Goal: Task Accomplishment & Management: Manage account settings

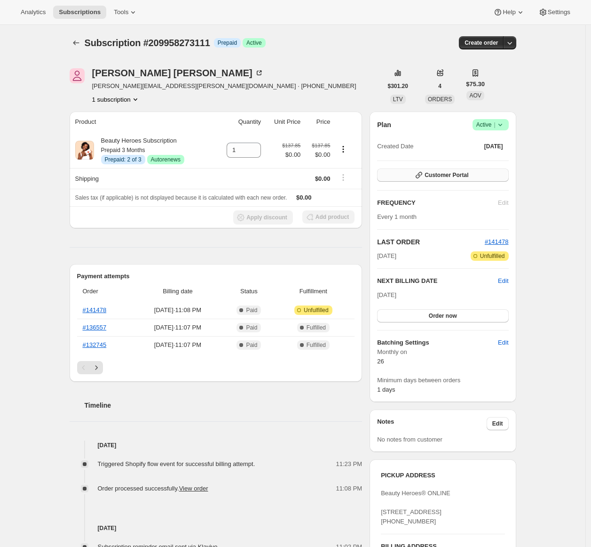
click at [485, 179] on button "Customer Portal" at bounding box center [442, 174] width 131 height 13
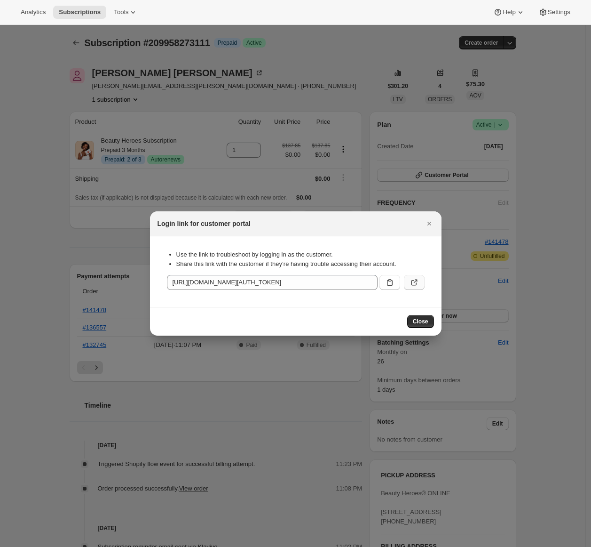
click at [416, 282] on icon ":r1h:" at bounding box center [414, 282] width 9 height 9
click at [426, 223] on icon "Close" at bounding box center [429, 223] width 9 height 9
click at [426, 223] on div "Analytics Subscriptions Tools Help Settings Skip to content Subscription #20995…" at bounding box center [295, 273] width 591 height 547
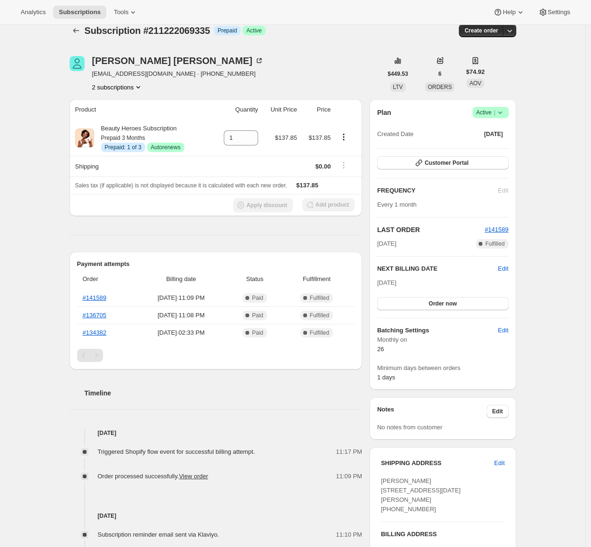
scroll to position [173, 0]
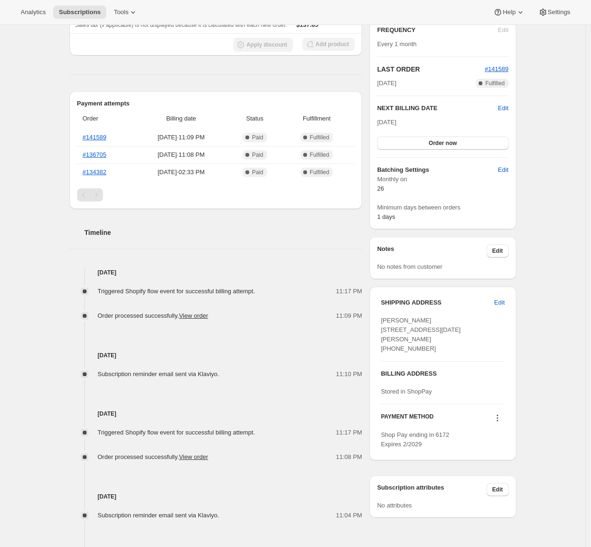
click at [499, 423] on icon at bounding box center [497, 417] width 9 height 9
click at [532, 421] on div "Subscription #211222069335. This page is ready Subscription #211222069335 Info …" at bounding box center [293, 241] width 586 height 779
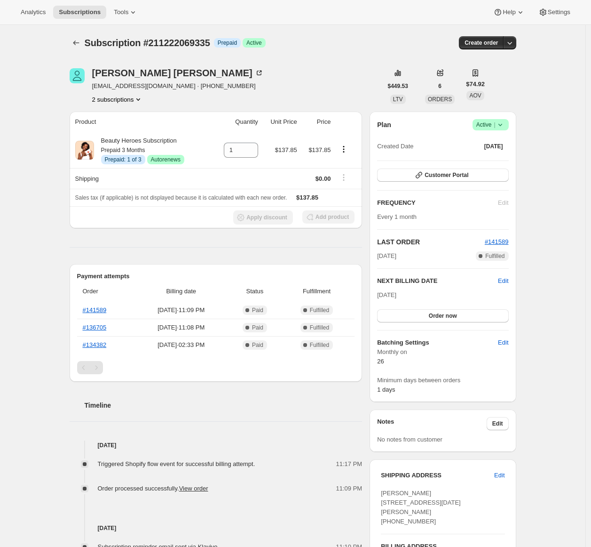
click at [130, 101] on button "2 subscriptions" at bounding box center [117, 99] width 51 height 9
click at [125, 135] on span "213258371159" at bounding box center [106, 132] width 41 height 7
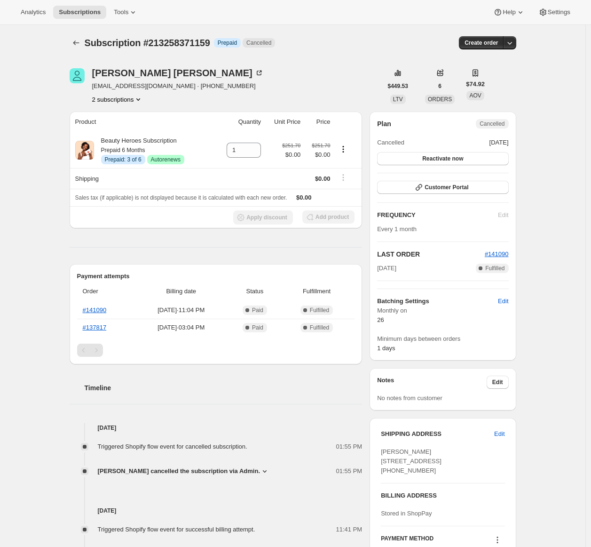
click at [105, 100] on button "2 subscriptions" at bounding box center [117, 99] width 51 height 9
click at [104, 118] on span "211222069335" at bounding box center [106, 116] width 41 height 7
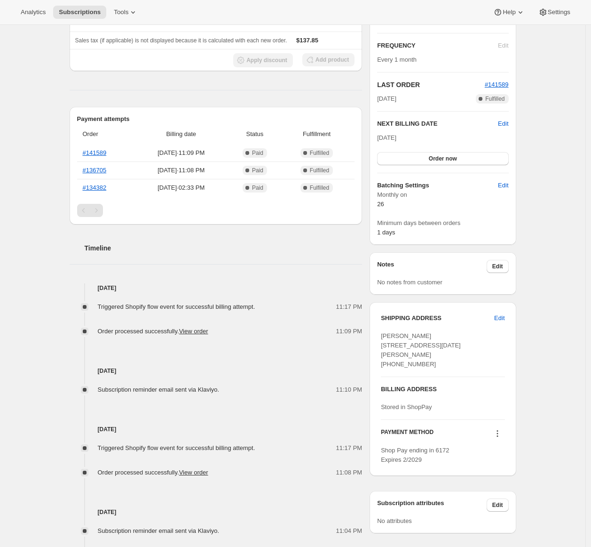
scroll to position [3, 0]
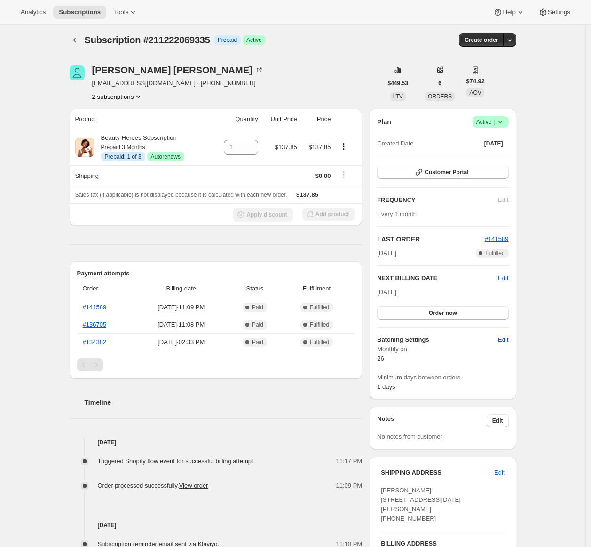
click at [120, 92] on button "2 subscriptions" at bounding box center [117, 96] width 51 height 9
click at [114, 127] on span "213258371159" at bounding box center [106, 130] width 41 height 7
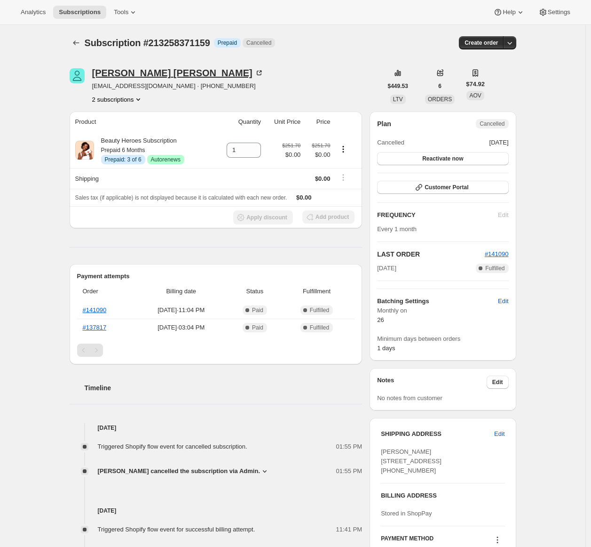
click at [159, 72] on div "[PERSON_NAME]" at bounding box center [178, 72] width 172 height 9
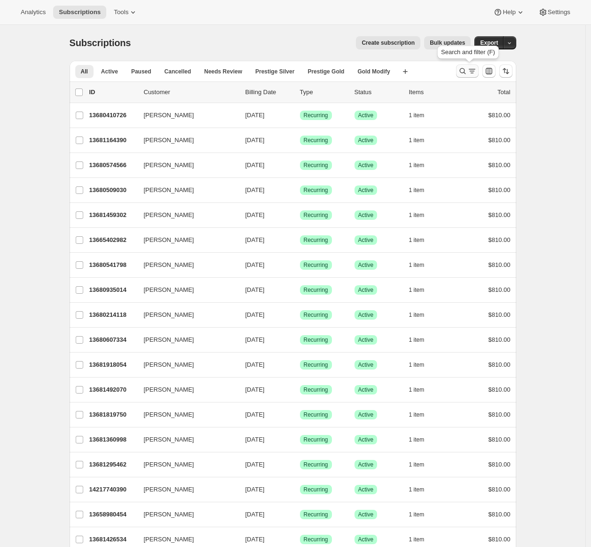
click at [459, 68] on button "Search and filter results" at bounding box center [467, 70] width 23 height 13
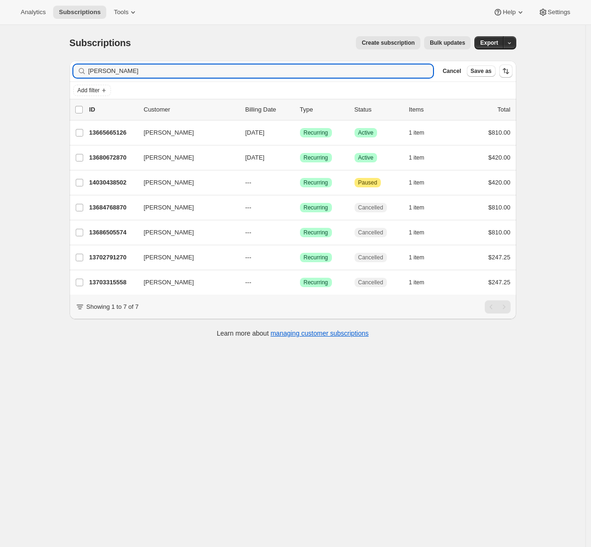
type input "ella"
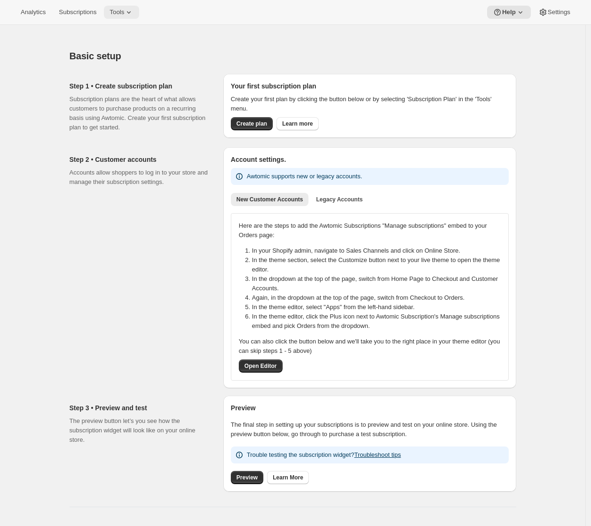
click at [132, 14] on icon at bounding box center [128, 12] width 9 height 9
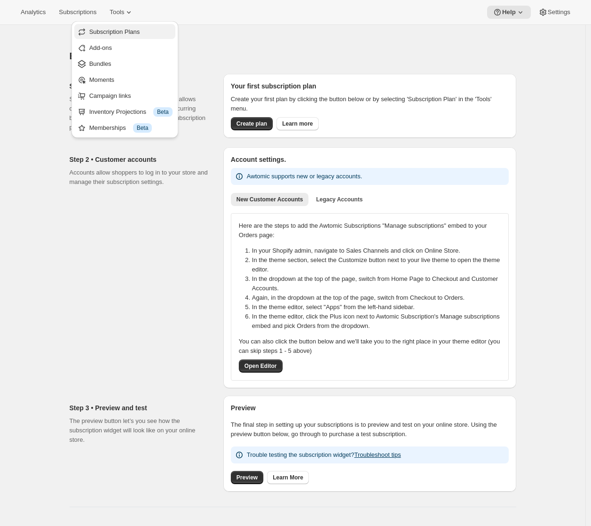
click at [124, 32] on span "Subscription Plans" at bounding box center [114, 31] width 51 height 7
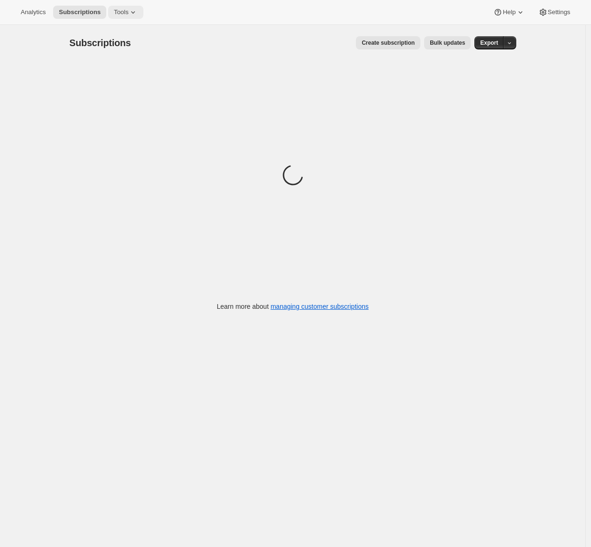
click at [120, 14] on span "Tools" at bounding box center [121, 12] width 15 height 8
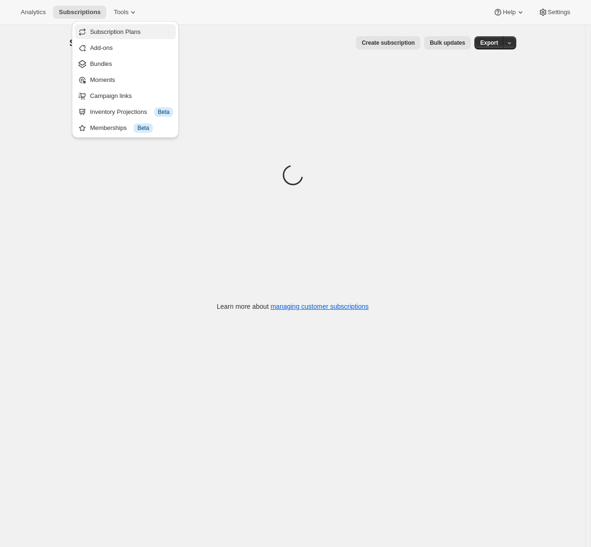
click at [124, 33] on span "Subscription Plans" at bounding box center [115, 31] width 51 height 7
